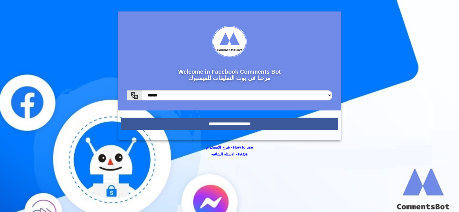
scroll to position [3001, 0]
click at [214, 125] on input "**********" at bounding box center [229, 124] width 217 height 13
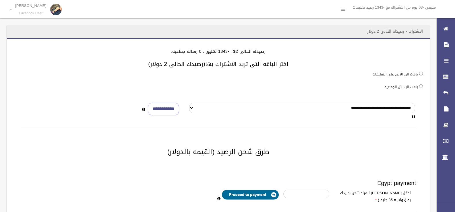
scroll to position [3001, 0]
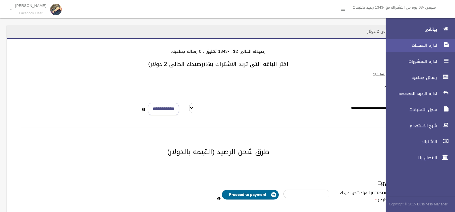
click at [425, 49] on link "اداره الصفحات" at bounding box center [418, 45] width 74 height 13
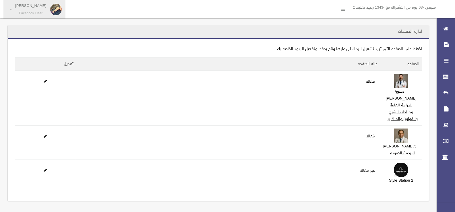
click at [19, 7] on p "Manal Safwan" at bounding box center [30, 5] width 31 height 4
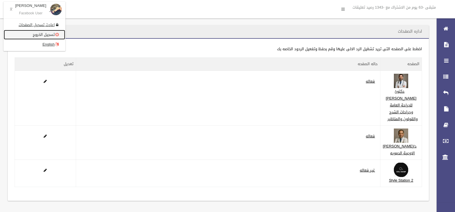
click at [23, 31] on link "تسجيل الخروج" at bounding box center [34, 35] width 61 height 10
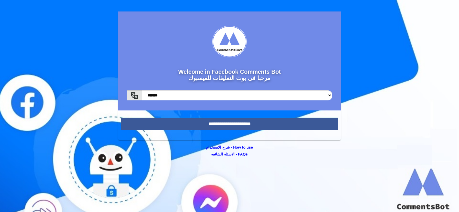
scroll to position [3001, 0]
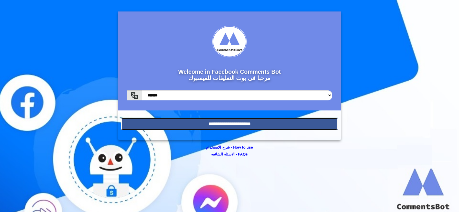
click at [188, 122] on input "**********" at bounding box center [229, 124] width 217 height 13
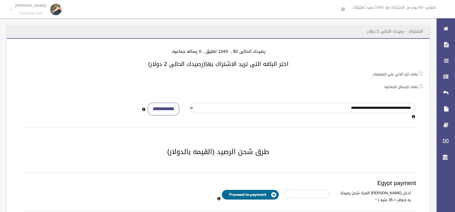
scroll to position [3001, 0]
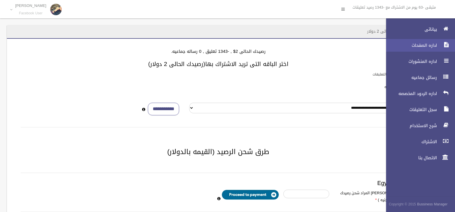
click at [436, 45] on span "اداره الصفحات" at bounding box center [409, 45] width 57 height 6
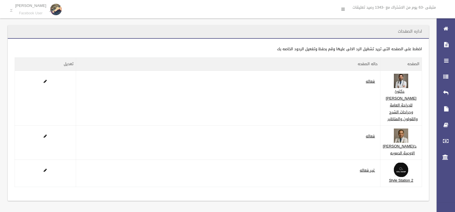
scroll to position [3001, 0]
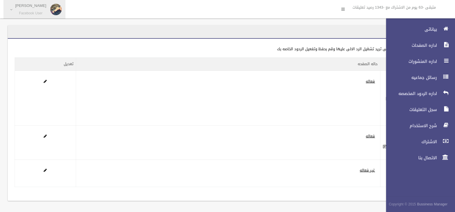
click at [22, 11] on small "Facebook User" at bounding box center [30, 13] width 31 height 4
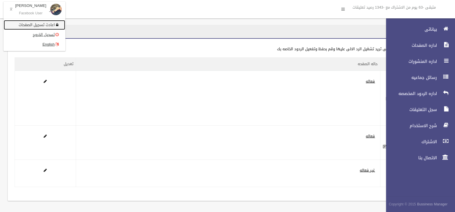
click at [26, 24] on link "اعادت تسجيل الصفحات" at bounding box center [34, 25] width 61 height 10
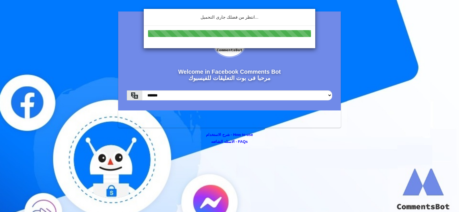
scroll to position [3001, 0]
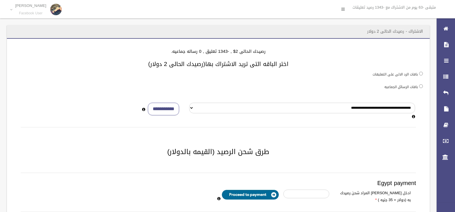
scroll to position [3001, 0]
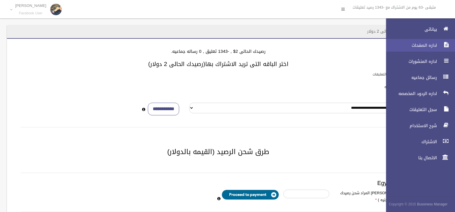
click at [421, 46] on span "اداره الصفحات" at bounding box center [409, 45] width 57 height 6
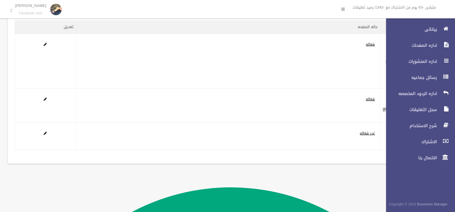
scroll to position [51, 0]
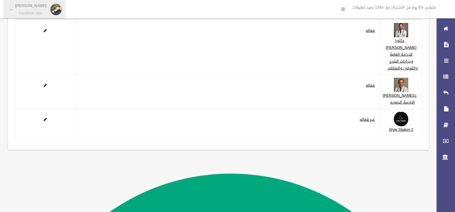
click at [26, 5] on p "Manal Safwan" at bounding box center [30, 5] width 31 height 4
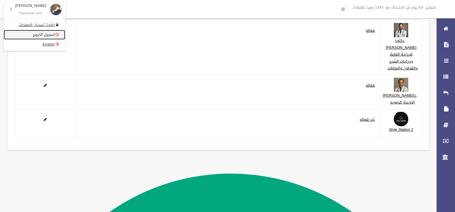
click at [31, 31] on link "تسجيل الخروج" at bounding box center [34, 35] width 61 height 10
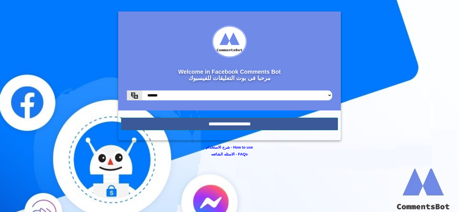
scroll to position [3001, 0]
click at [234, 121] on input "**********" at bounding box center [229, 124] width 217 height 13
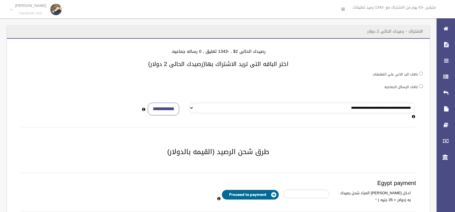
scroll to position [3001, 0]
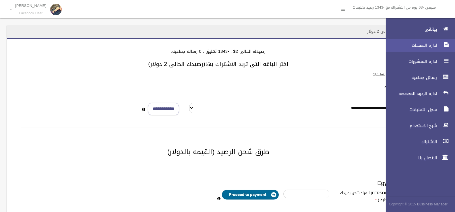
click at [421, 47] on span "اداره الصفحات" at bounding box center [409, 45] width 57 height 6
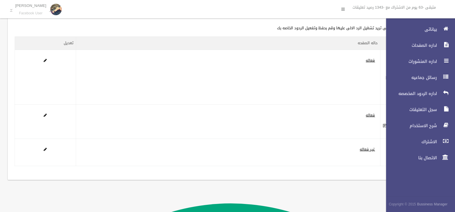
scroll to position [51, 0]
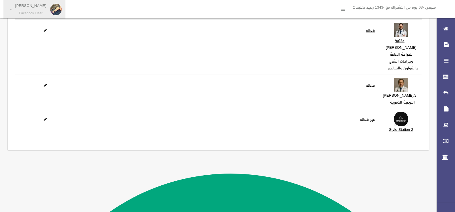
click at [24, 2] on link "Manal Safwan Facebook User" at bounding box center [34, 9] width 62 height 19
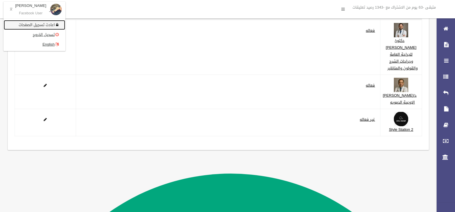
click at [32, 23] on link "اعادت تسجيل الصفحات" at bounding box center [34, 25] width 61 height 10
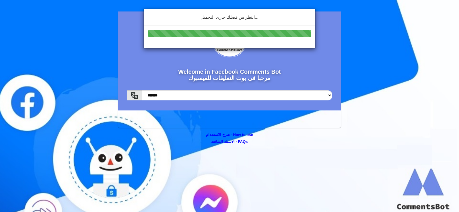
scroll to position [3001, 0]
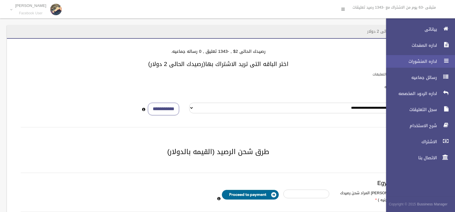
click at [429, 64] on span "اداره المنشورات" at bounding box center [409, 62] width 57 height 6
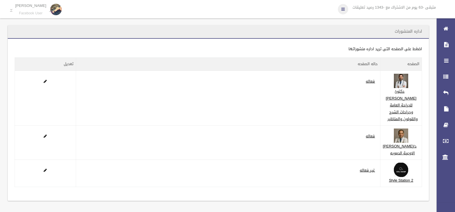
click at [342, 10] on icon at bounding box center [342, 9] width 3 height 10
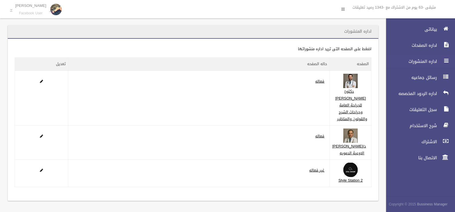
click at [426, 61] on span "اداره المنشورات" at bounding box center [409, 62] width 57 height 6
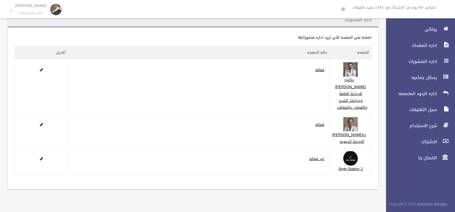
scroll to position [10, 0]
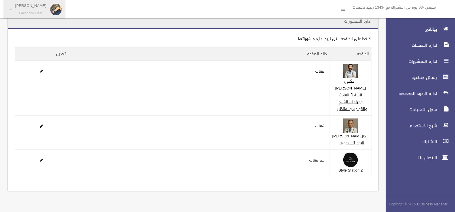
click at [25, 7] on p "Manal Safwan" at bounding box center [30, 5] width 31 height 4
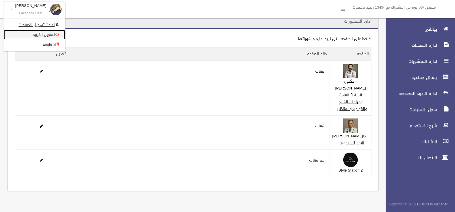
click at [36, 33] on link "تسجيل الخروج" at bounding box center [34, 35] width 61 height 10
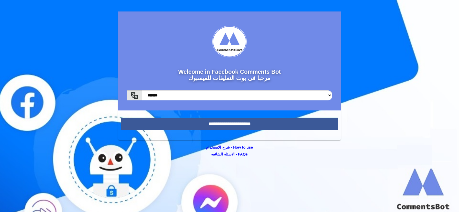
scroll to position [3001, 0]
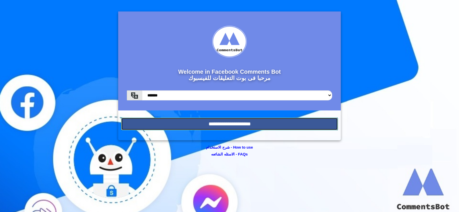
click at [243, 124] on input "**********" at bounding box center [229, 124] width 217 height 13
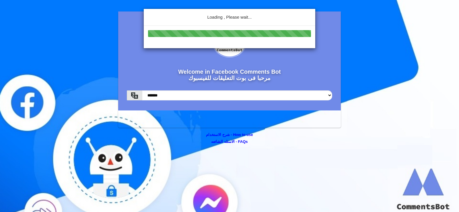
scroll to position [3001, 0]
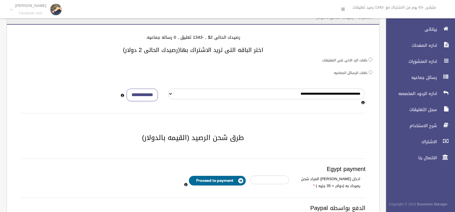
scroll to position [8, 0]
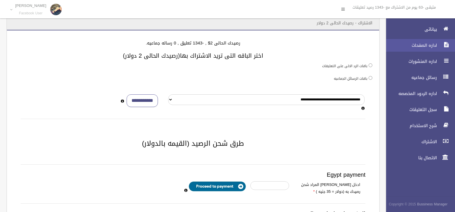
click at [431, 47] on span "اداره الصفحات" at bounding box center [409, 45] width 57 height 6
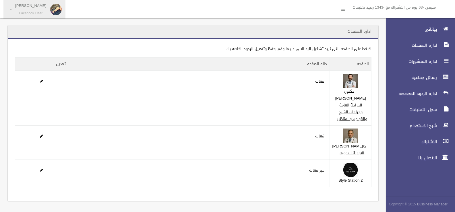
click at [17, 4] on span "Manal Safwan Facebook User" at bounding box center [30, 9] width 37 height 12
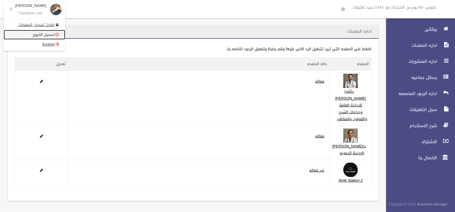
click at [44, 34] on link "تسجيل الخروج" at bounding box center [34, 35] width 61 height 10
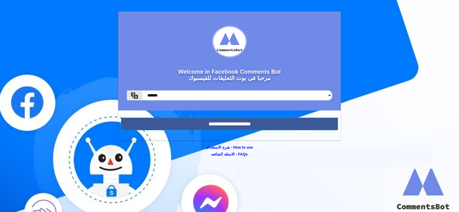
scroll to position [3001, 0]
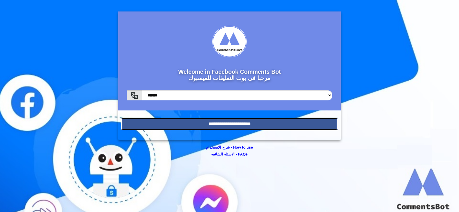
click at [206, 124] on input "**********" at bounding box center [229, 124] width 217 height 13
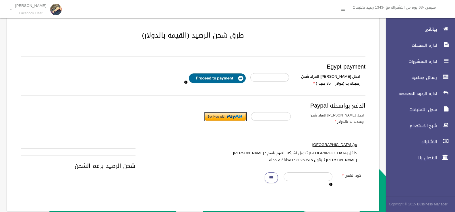
scroll to position [129, 0]
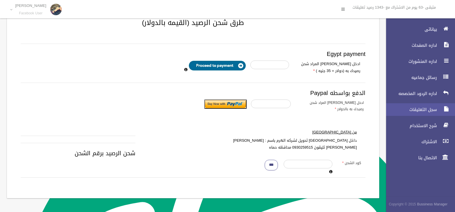
click at [433, 109] on span "سجل التعليقات" at bounding box center [409, 110] width 57 height 6
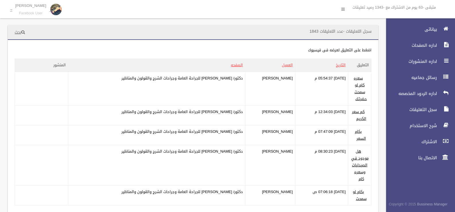
scroll to position [3001, 0]
click at [427, 96] on span "اداره الردود المخصصه" at bounding box center [409, 94] width 57 height 6
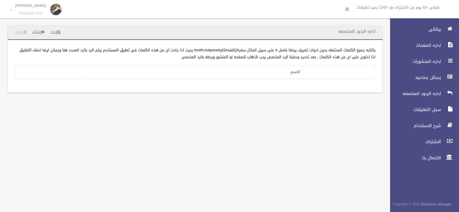
scroll to position [3001, 0]
click at [429, 40] on link "اداره الصفحات" at bounding box center [423, 45] width 74 height 13
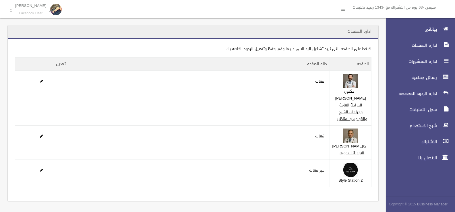
scroll to position [51, 0]
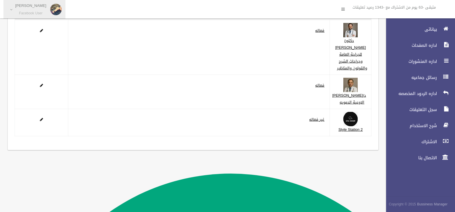
click at [35, 9] on span "Manal Safwan Facebook User" at bounding box center [30, 9] width 37 height 12
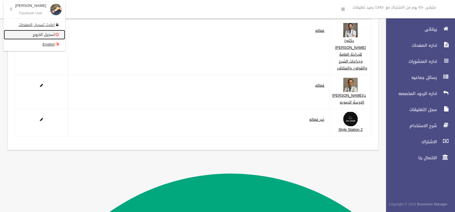
click at [47, 37] on link "تسجيل الخروج" at bounding box center [34, 35] width 61 height 10
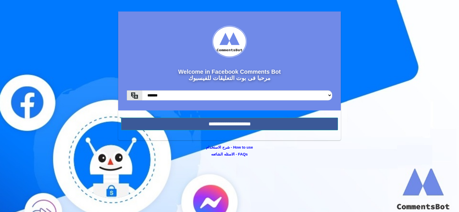
scroll to position [3001, 0]
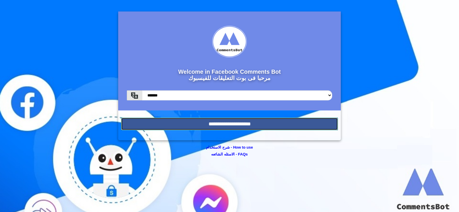
click at [243, 120] on input "**********" at bounding box center [229, 124] width 217 height 13
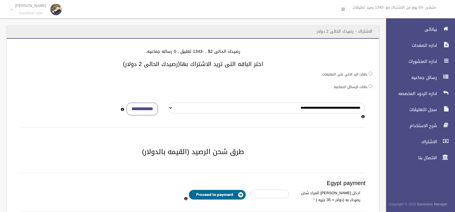
scroll to position [3001, 0]
click at [429, 44] on span "اداره الصفحات" at bounding box center [409, 45] width 57 height 6
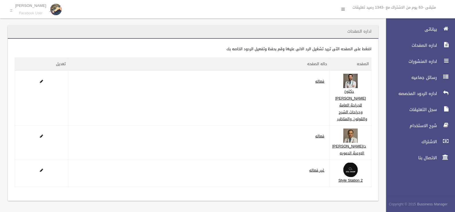
click at [134, 41] on div "**********" at bounding box center [193, 120] width 371 height 162
click at [23, 14] on small "Facebook User" at bounding box center [30, 13] width 31 height 4
click at [31, 39] on link "تسجيل الخروج" at bounding box center [34, 35] width 61 height 10
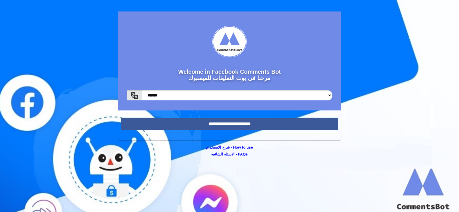
scroll to position [3001, 0]
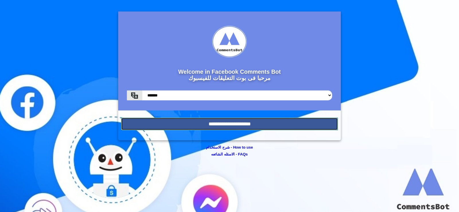
click at [197, 122] on input "**********" at bounding box center [229, 124] width 217 height 13
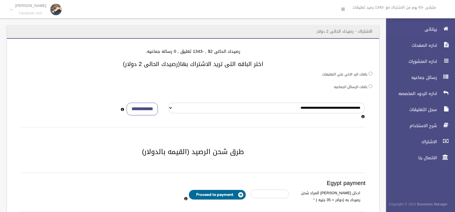
click at [431, 26] on link "بياناتى" at bounding box center [418, 29] width 74 height 13
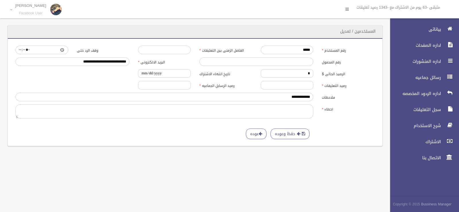
scroll to position [3001, 0]
click at [427, 44] on span "اداره الصفحات" at bounding box center [414, 45] width 57 height 6
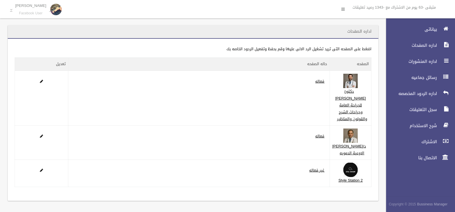
scroll to position [3001, 0]
click p "Manal Safwan"
click link "تسجيل الخروج"
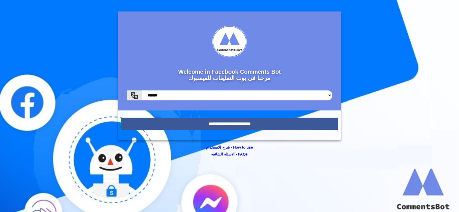
scroll to position [3001, 0]
click at [208, 123] on input "**********" at bounding box center [229, 124] width 217 height 13
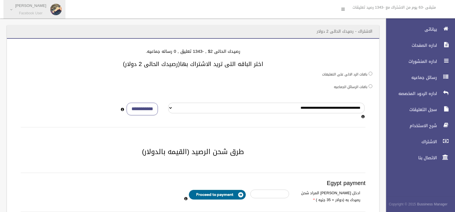
click at [11, 11] on link "Manal Safwan Facebook User" at bounding box center [34, 9] width 62 height 19
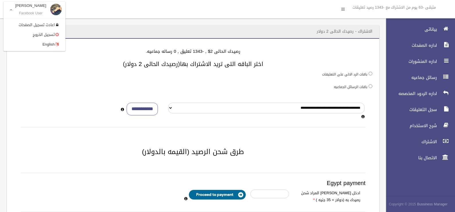
click at [11, 11] on link "Manal Safwan Facebook User" at bounding box center [34, 10] width 62 height 17
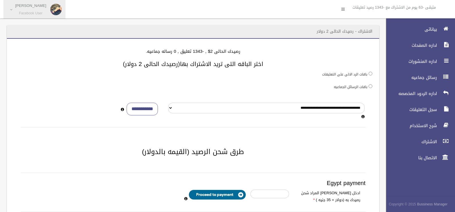
click at [11, 11] on link "Manal Safwan Facebook User" at bounding box center [34, 9] width 62 height 19
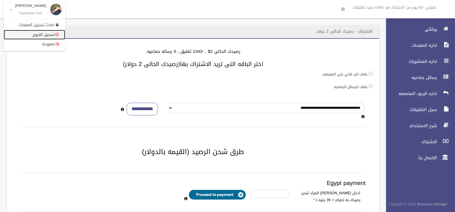
click at [29, 37] on link "تسجيل الخروج" at bounding box center [34, 35] width 61 height 10
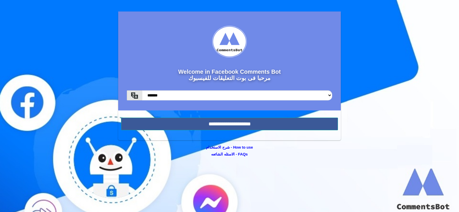
scroll to position [3001, 0]
